Goal: Check status

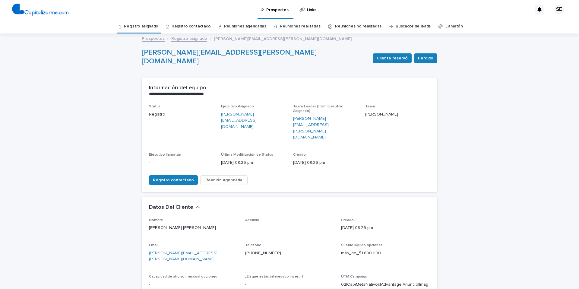
click at [151, 26] on link "Registro asignado" at bounding box center [141, 26] width 34 height 14
